Goal: Find specific page/section: Find specific page/section

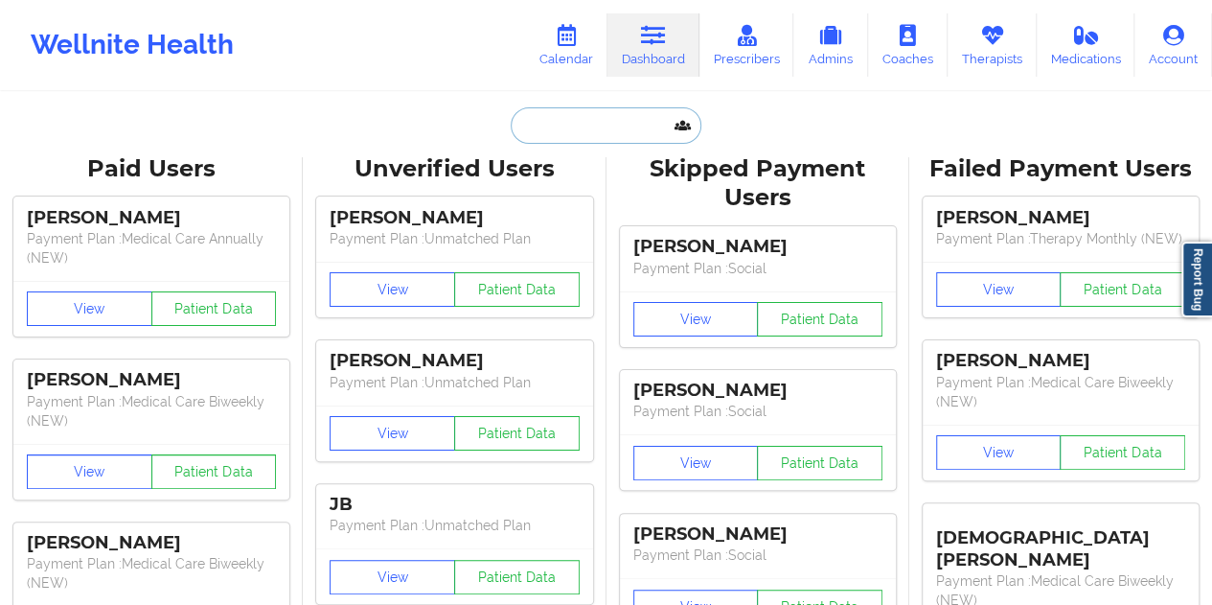
click at [573, 135] on input "text" at bounding box center [606, 125] width 190 height 36
paste input "[EMAIL_ADDRESS][DOMAIN_NAME]"
type input "[EMAIL_ADDRESS][DOMAIN_NAME]"
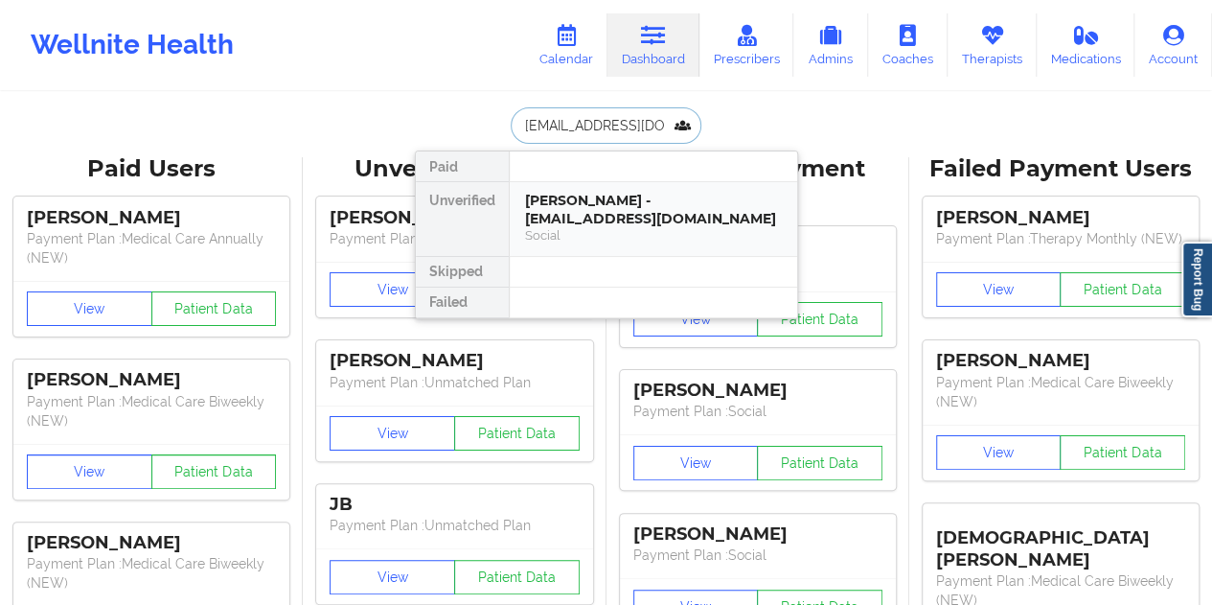
click at [611, 227] on div "Social" at bounding box center [653, 235] width 257 height 16
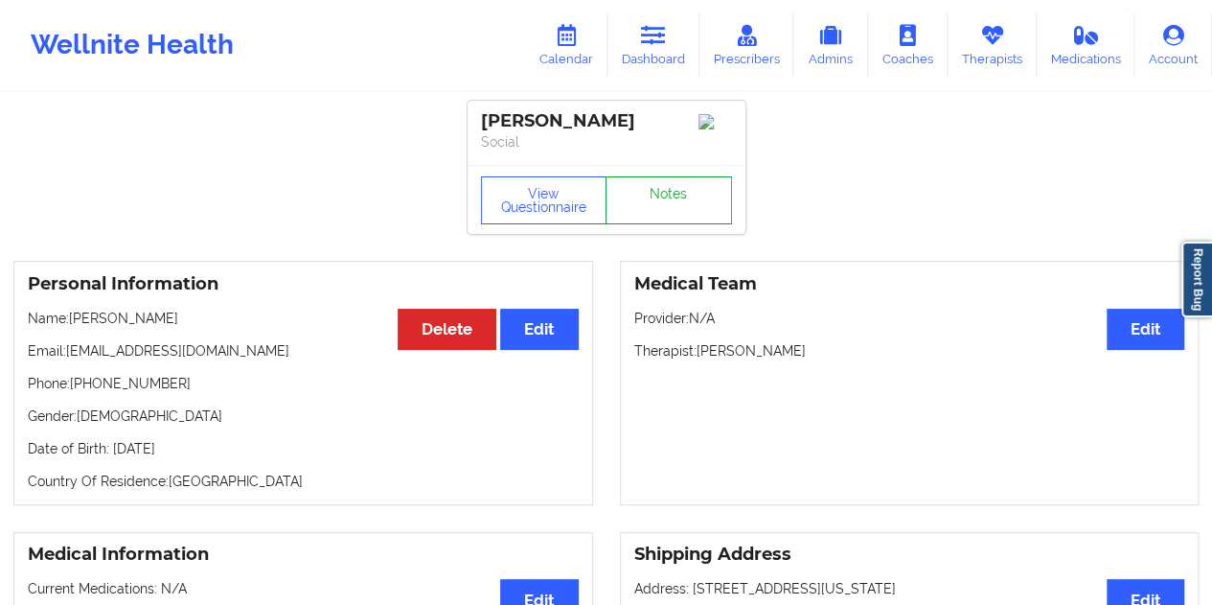
click at [655, 202] on link "Notes" at bounding box center [669, 200] width 126 height 48
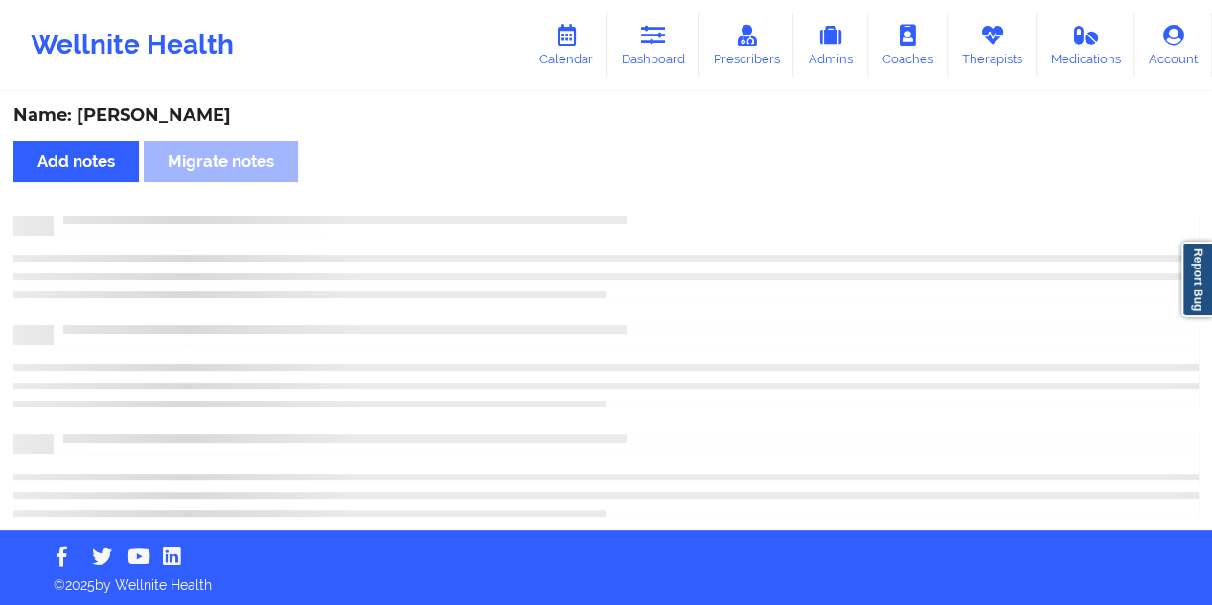
click at [160, 118] on div "Name: [PERSON_NAME]" at bounding box center [605, 115] width 1185 height 22
click at [161, 117] on div "Name: [PERSON_NAME]" at bounding box center [605, 115] width 1185 height 22
copy div "Brown"
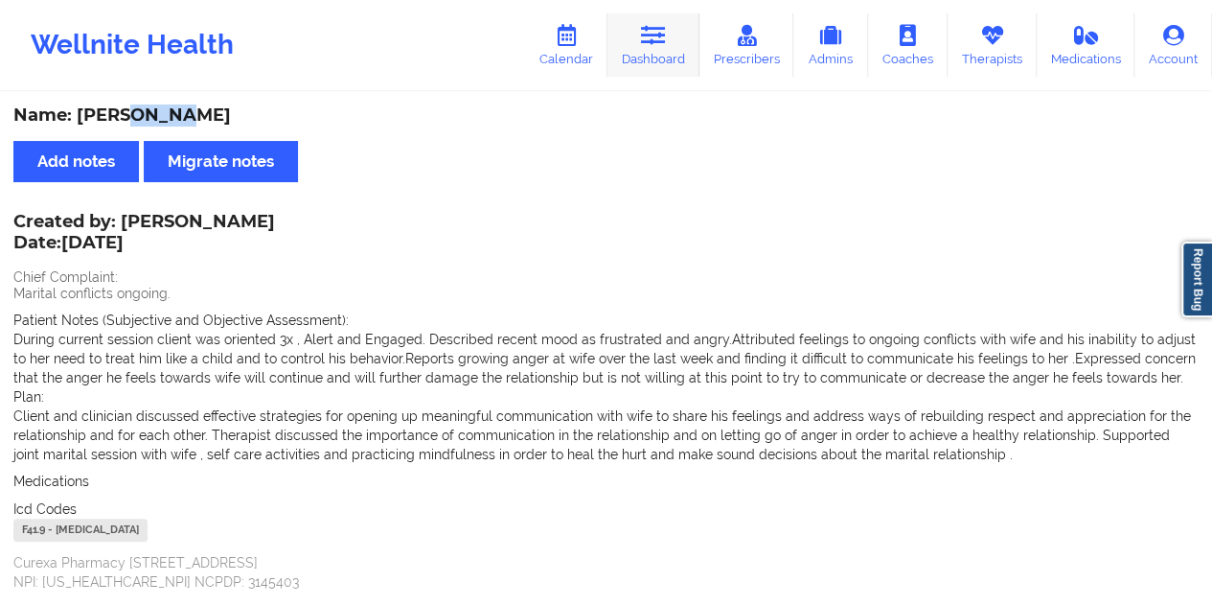
click at [655, 51] on link "Dashboard" at bounding box center [654, 44] width 92 height 63
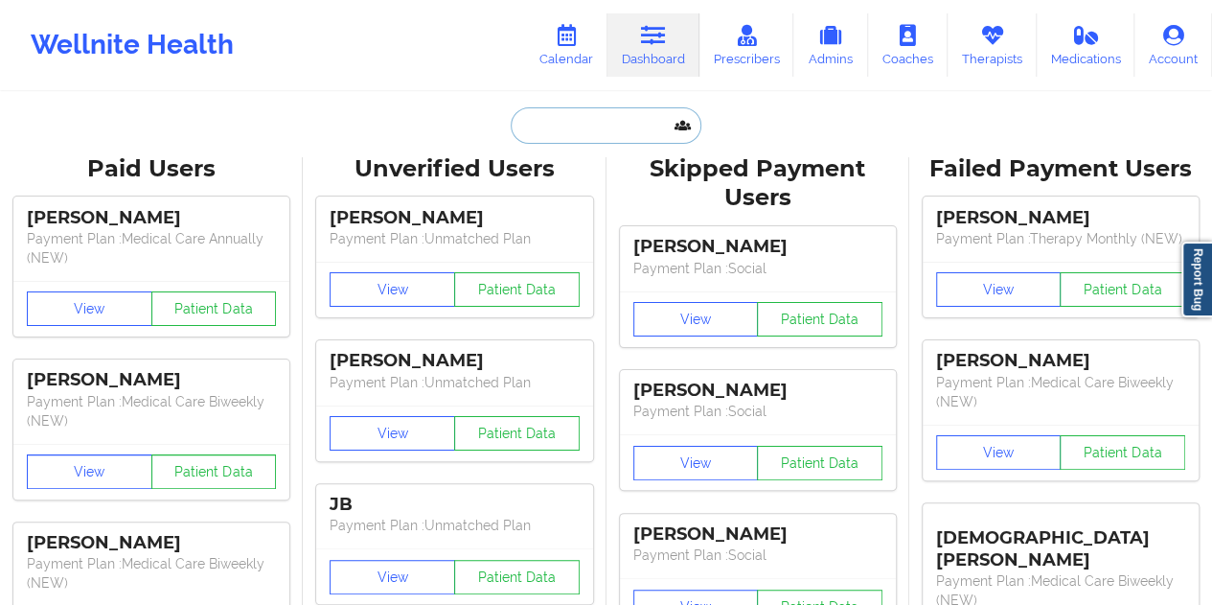
click at [535, 142] on input "text" at bounding box center [606, 125] width 190 height 36
paste input "[EMAIL_ADDRESS][DOMAIN_NAME]"
type input "[EMAIL_ADDRESS][DOMAIN_NAME]"
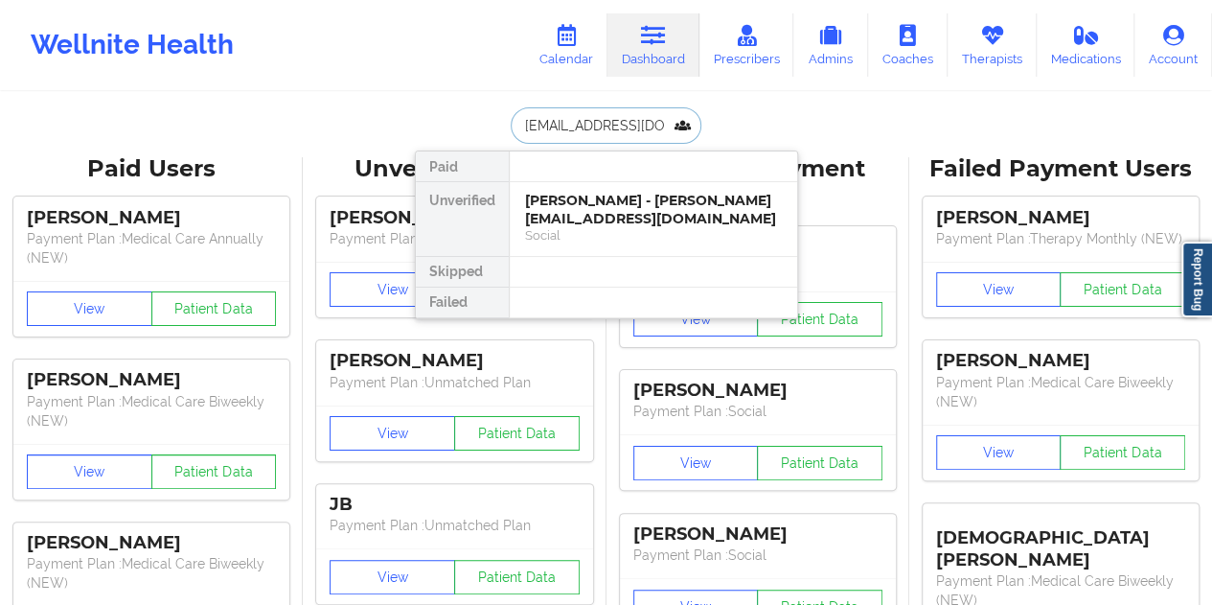
click at [623, 217] on div "[PERSON_NAME] - [PERSON_NAME][EMAIL_ADDRESS][DOMAIN_NAME]" at bounding box center [653, 209] width 257 height 35
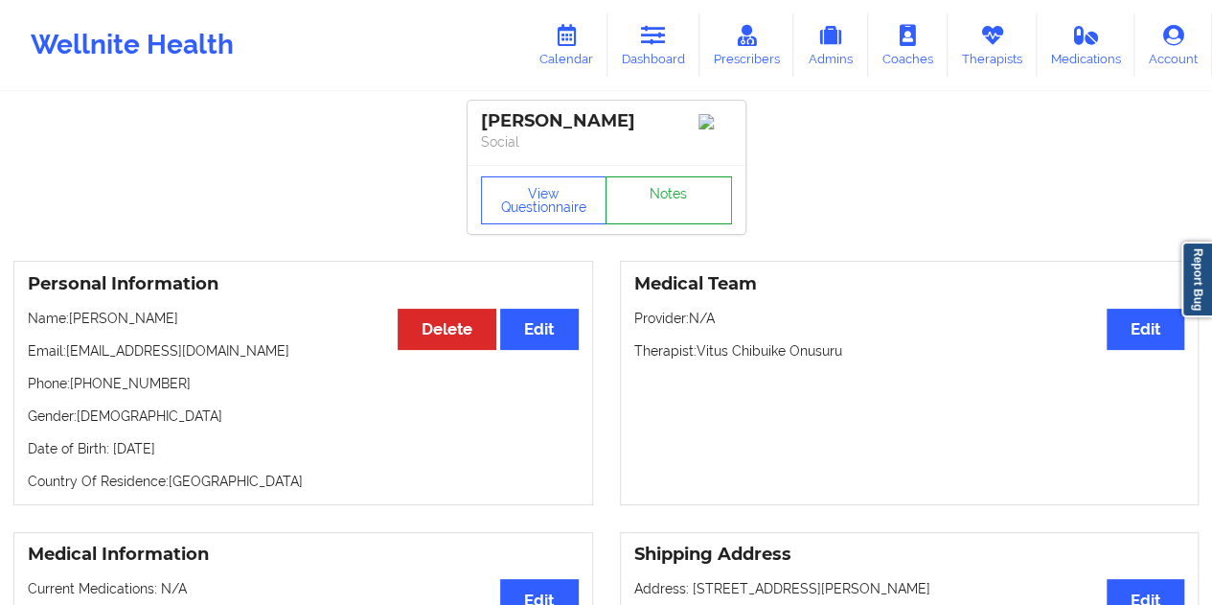
click at [668, 222] on link "Notes" at bounding box center [669, 200] width 126 height 48
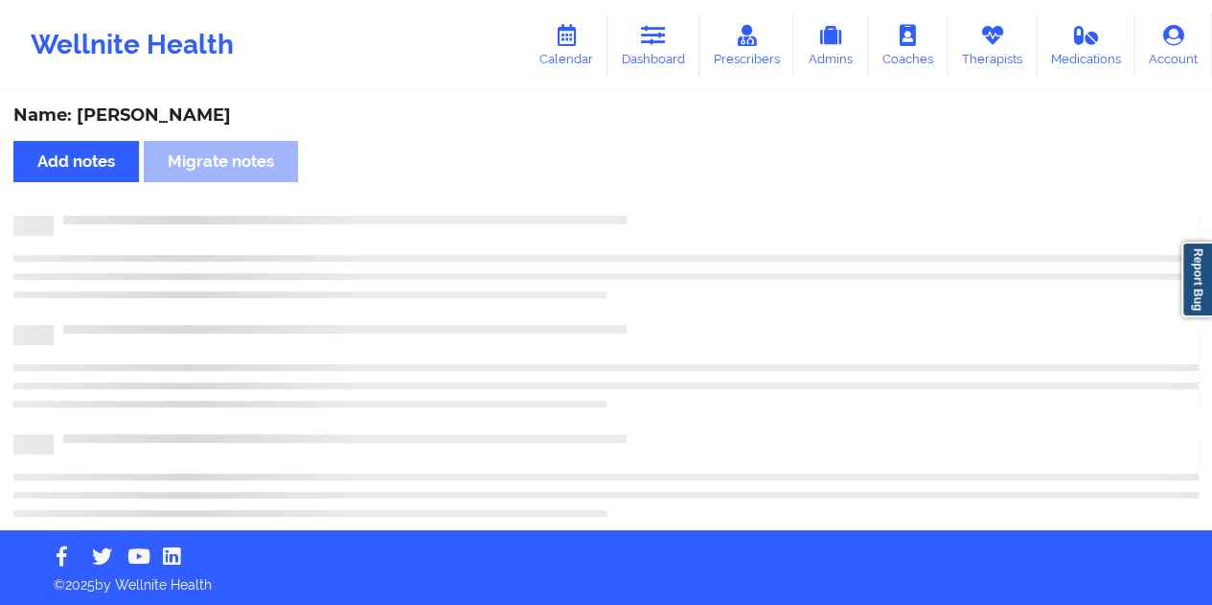
click at [200, 111] on div "Name: [PERSON_NAME]" at bounding box center [605, 115] width 1185 height 22
copy div "[PERSON_NAME]"
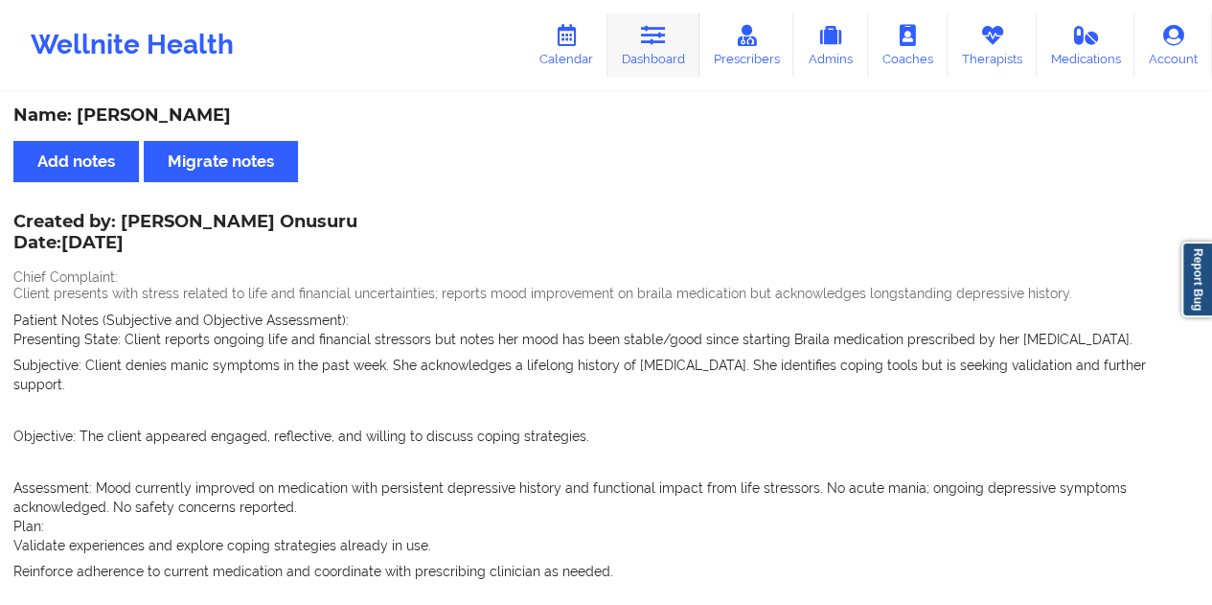
click at [661, 53] on link "Dashboard" at bounding box center [654, 44] width 92 height 63
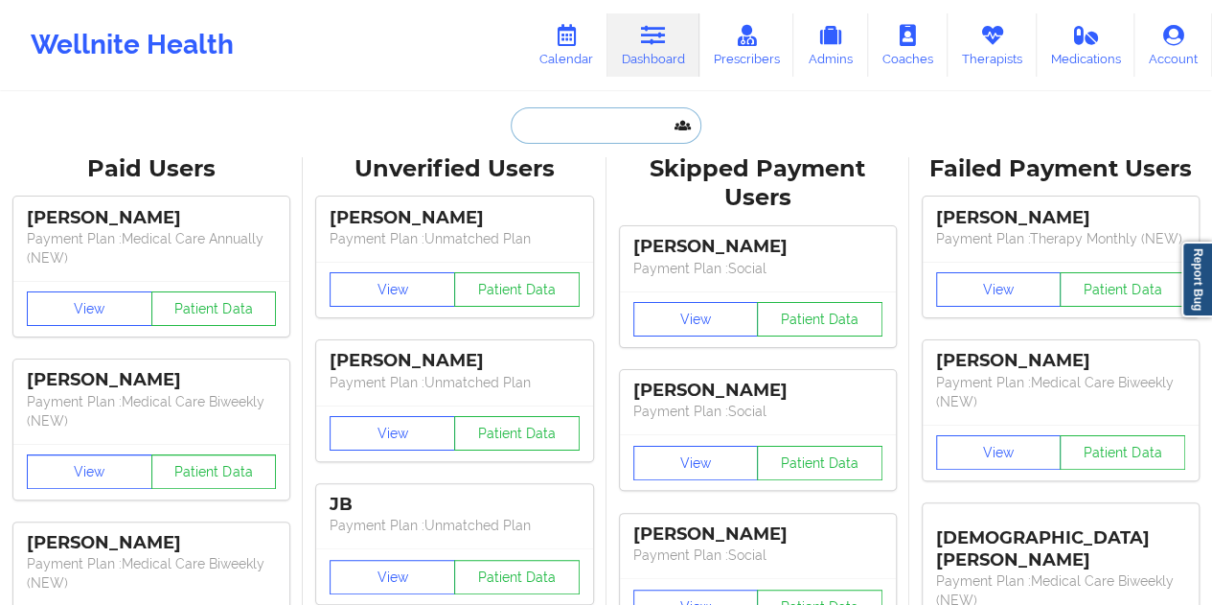
click at [613, 109] on input "text" at bounding box center [606, 125] width 190 height 36
paste input "[PERSON_NAME][EMAIL_ADDRESS][PERSON_NAME][DOMAIN_NAME]"
type input "[PERSON_NAME][EMAIL_ADDRESS][PERSON_NAME][DOMAIN_NAME]"
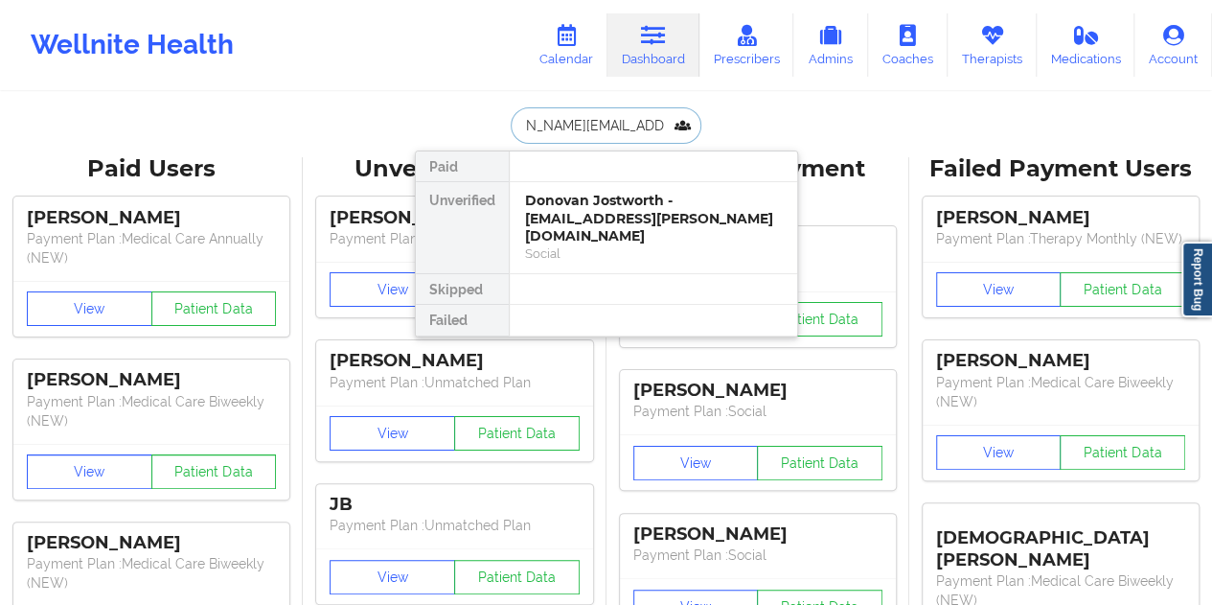
click at [648, 245] on div "Social" at bounding box center [653, 253] width 257 height 16
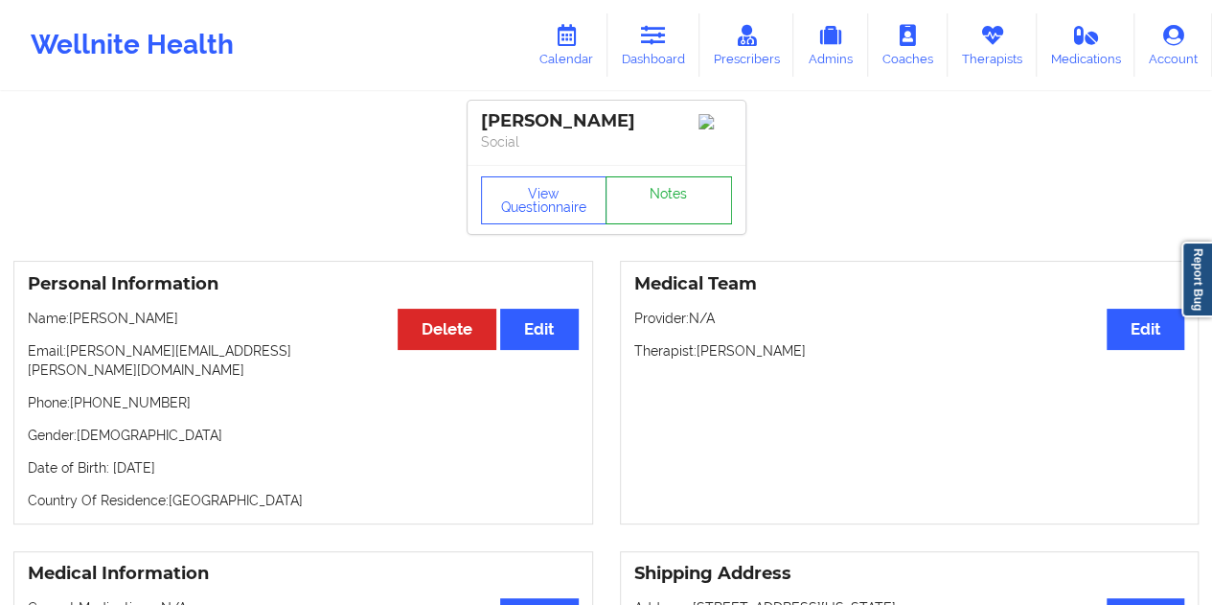
click at [673, 199] on link "Notes" at bounding box center [669, 200] width 126 height 48
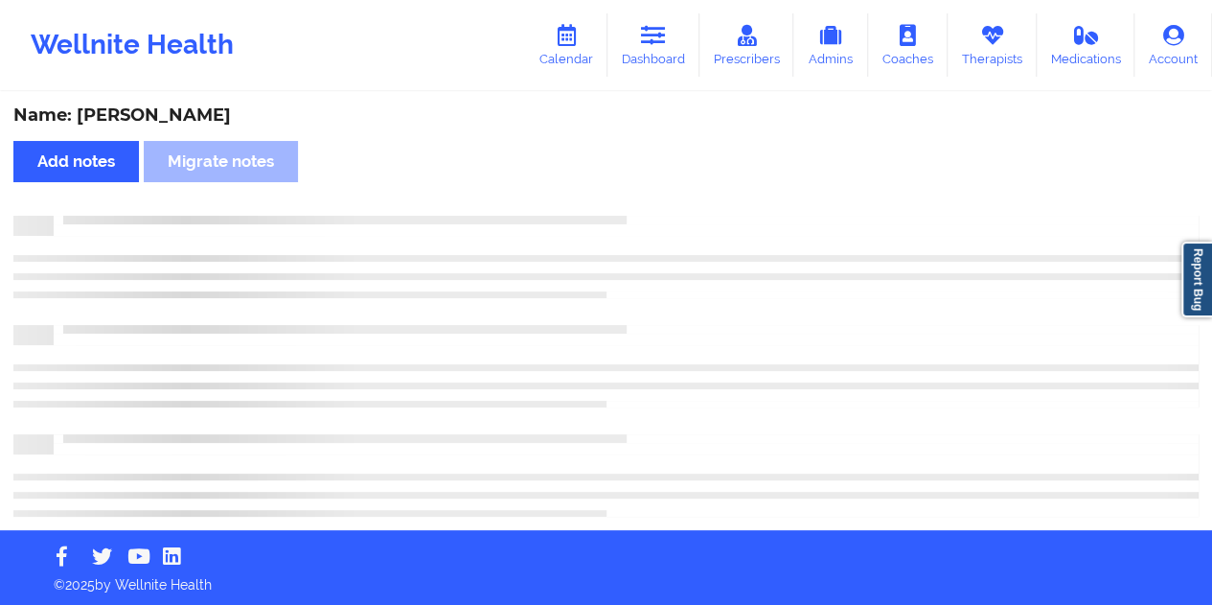
click at [221, 112] on div "Name: [PERSON_NAME]" at bounding box center [605, 115] width 1185 height 22
copy div "[PERSON_NAME]"
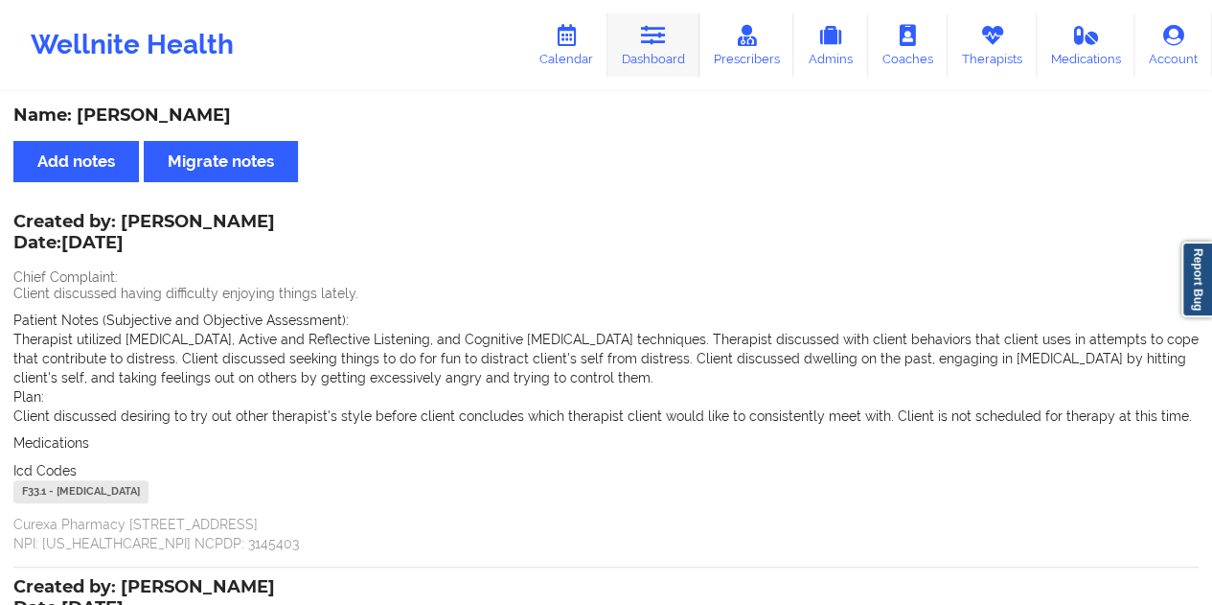
click at [677, 48] on link "Dashboard" at bounding box center [654, 44] width 92 height 63
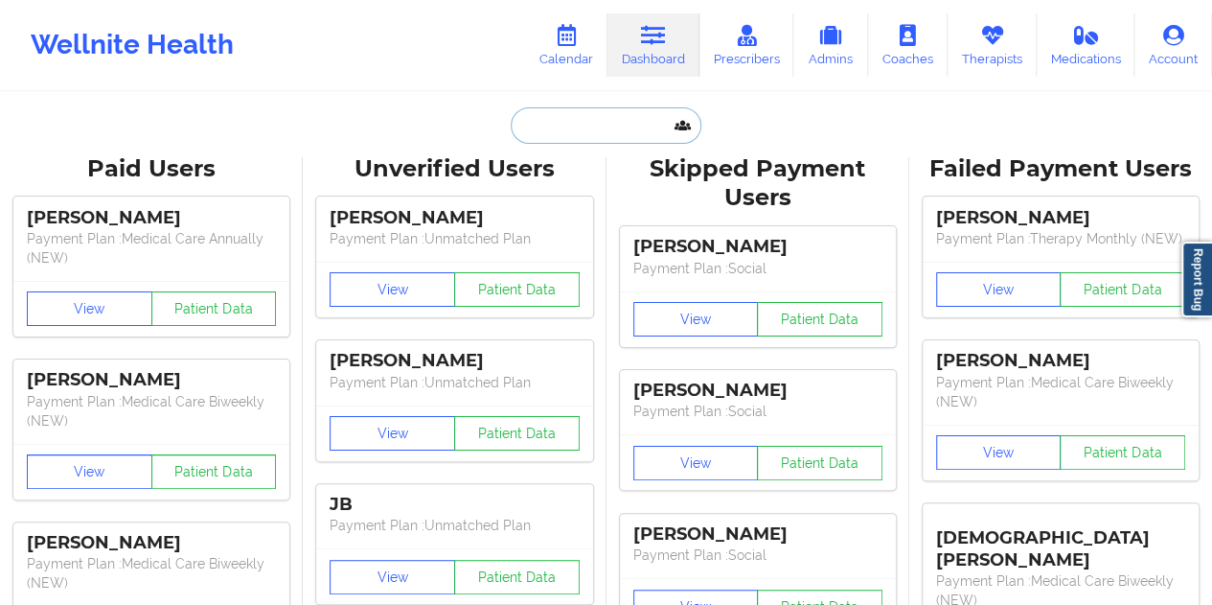
click at [607, 115] on input "text" at bounding box center [606, 125] width 190 height 36
paste input "[EMAIL_ADDRESS][DOMAIN_NAME]"
type input "[EMAIL_ADDRESS][DOMAIN_NAME]"
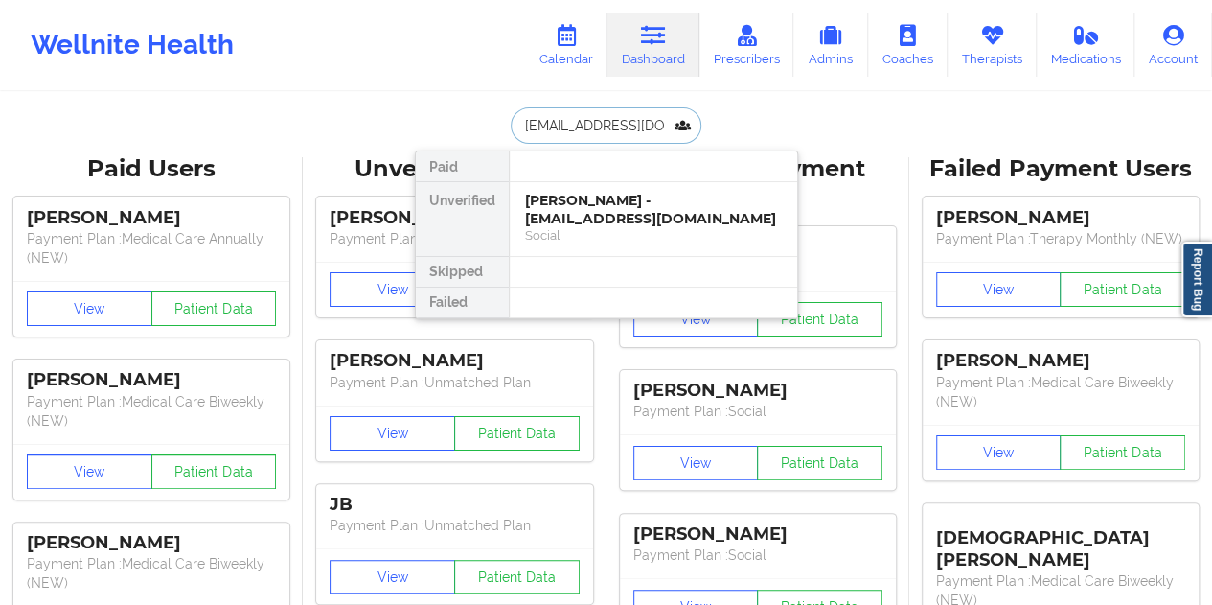
click at [639, 225] on div "[PERSON_NAME] - [EMAIL_ADDRESS][DOMAIN_NAME] Social" at bounding box center [653, 219] width 287 height 74
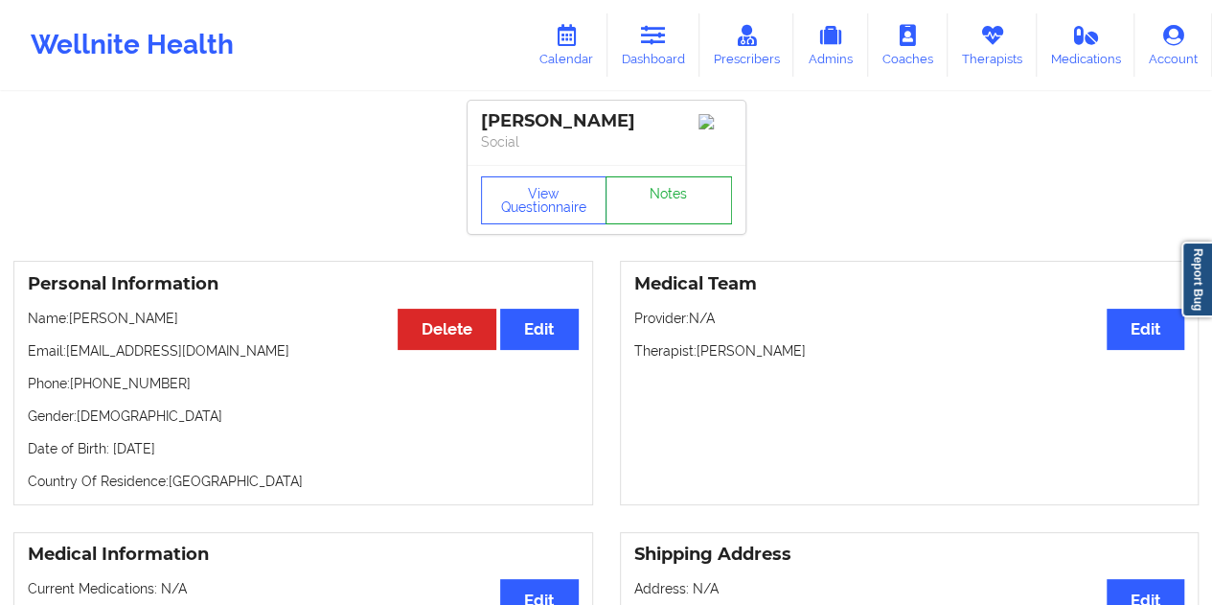
click at [660, 202] on link "Notes" at bounding box center [669, 200] width 126 height 48
